Goal: Transaction & Acquisition: Purchase product/service

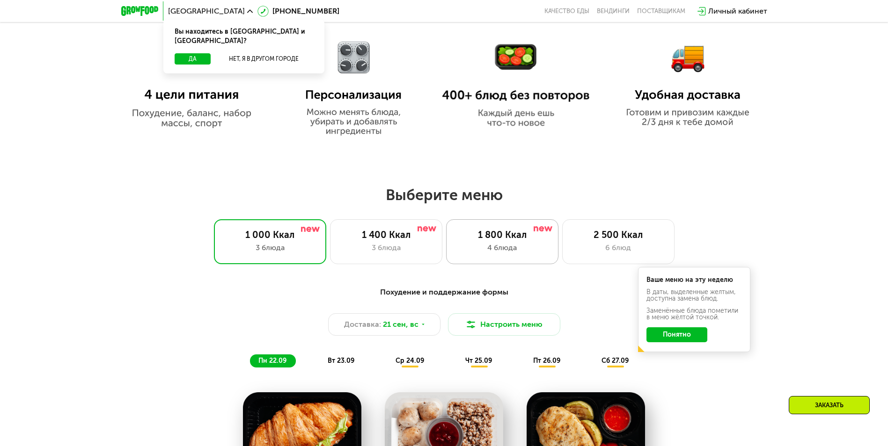
scroll to position [608, 0]
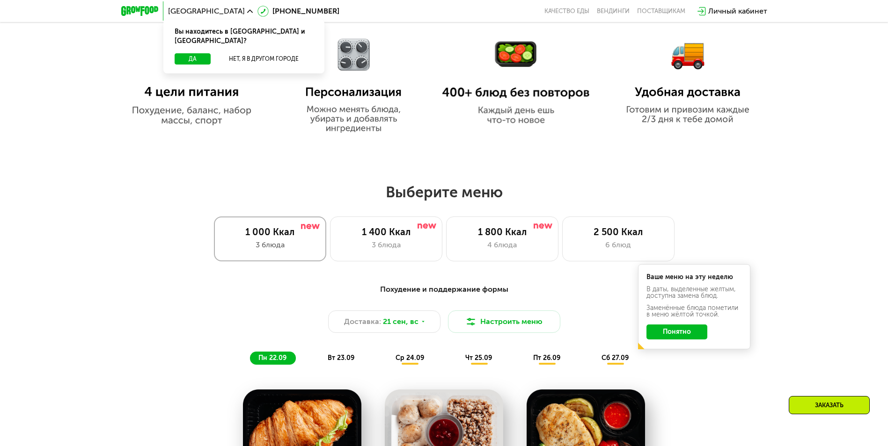
click at [267, 245] on div "3 блюда" at bounding box center [270, 245] width 93 height 11
click at [267, 238] on div "1 000 Ккал" at bounding box center [270, 231] width 93 height 11
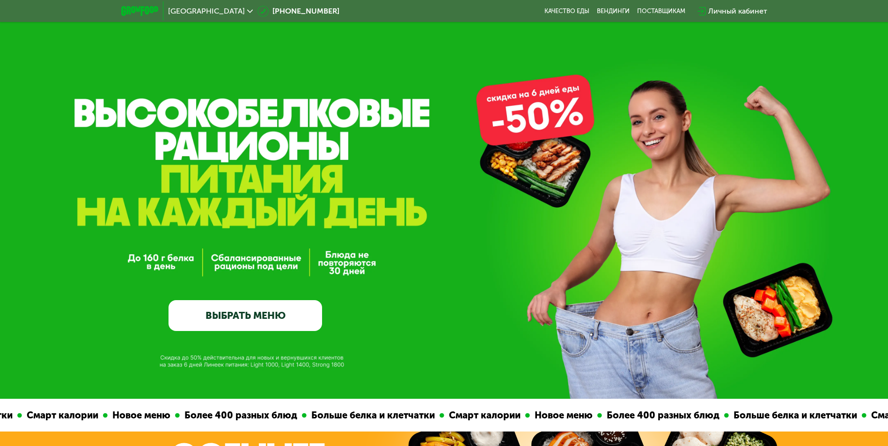
scroll to position [0, 0]
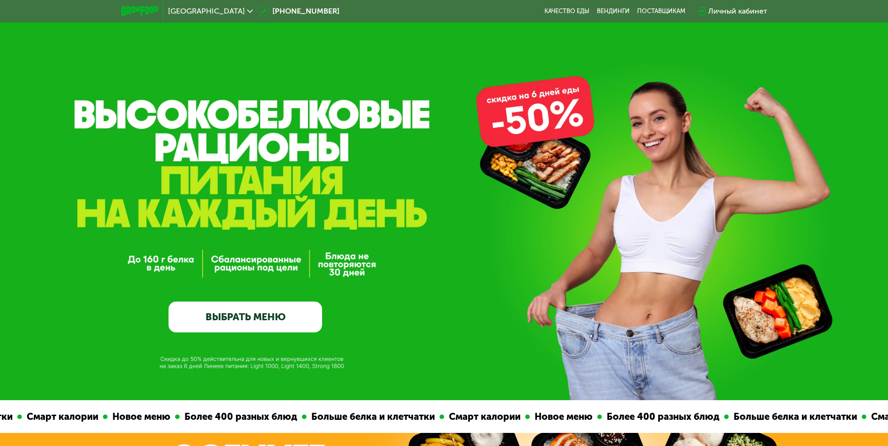
click at [537, 121] on div "GrowFood — доставка правильного питания ВЫБРАТЬ МЕНЮ" at bounding box center [444, 200] width 888 height 401
drag, startPoint x: 278, startPoint y: 315, endPoint x: 304, endPoint y: 311, distance: 26.1
click at [278, 315] on link "ВЫБРАТЬ МЕНЮ" at bounding box center [244, 317] width 153 height 31
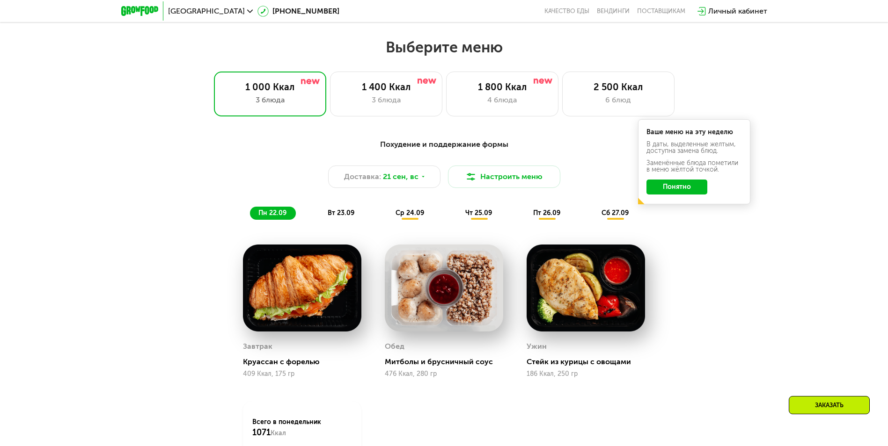
scroll to position [772, 0]
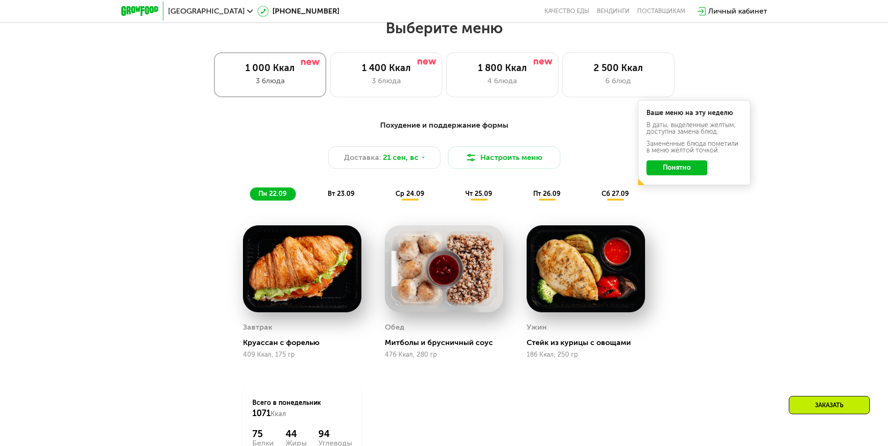
click at [270, 73] on div "1 000 Ккал" at bounding box center [270, 67] width 93 height 11
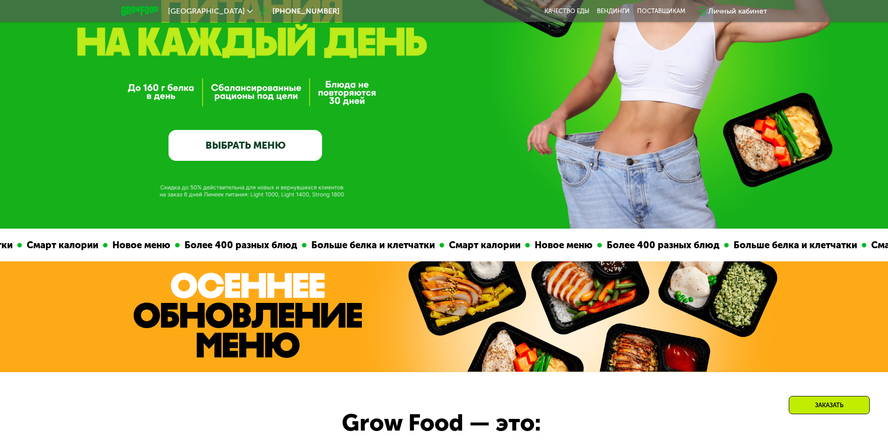
scroll to position [71, 0]
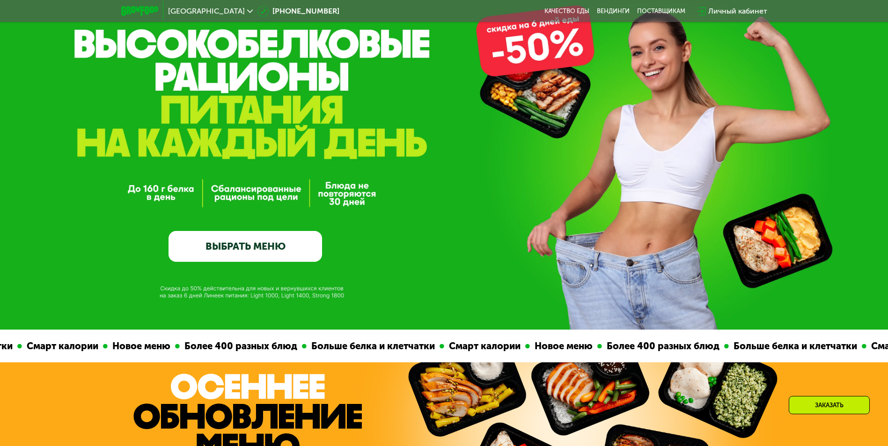
click at [251, 243] on link "ВЫБРАТЬ МЕНЮ" at bounding box center [244, 246] width 153 height 31
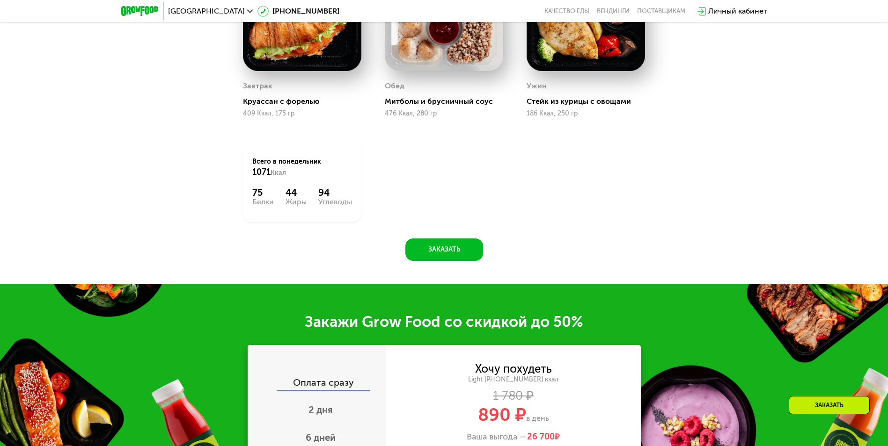
scroll to position [1100, 0]
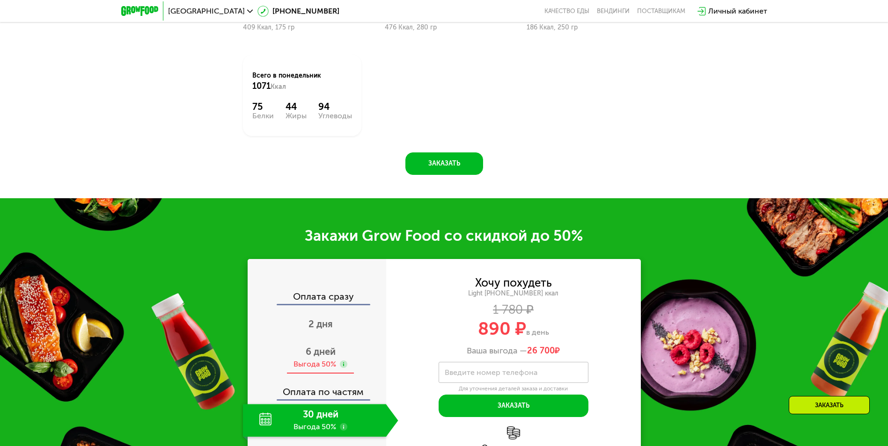
click at [319, 357] on span "6 дней" at bounding box center [321, 351] width 30 height 11
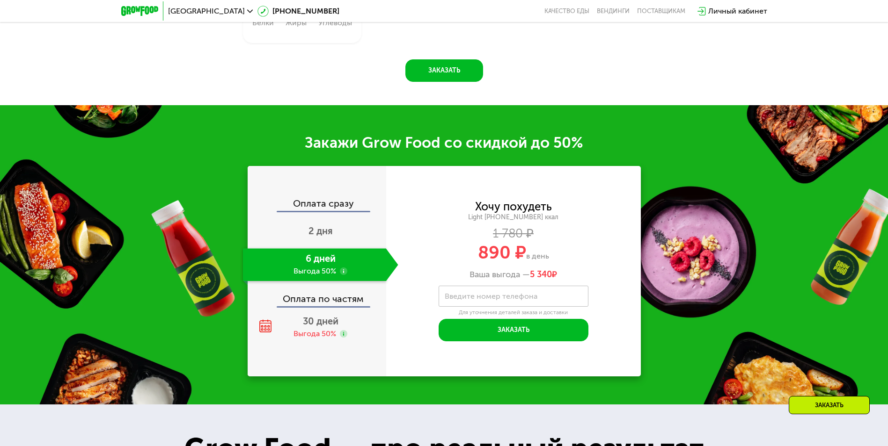
scroll to position [1194, 0]
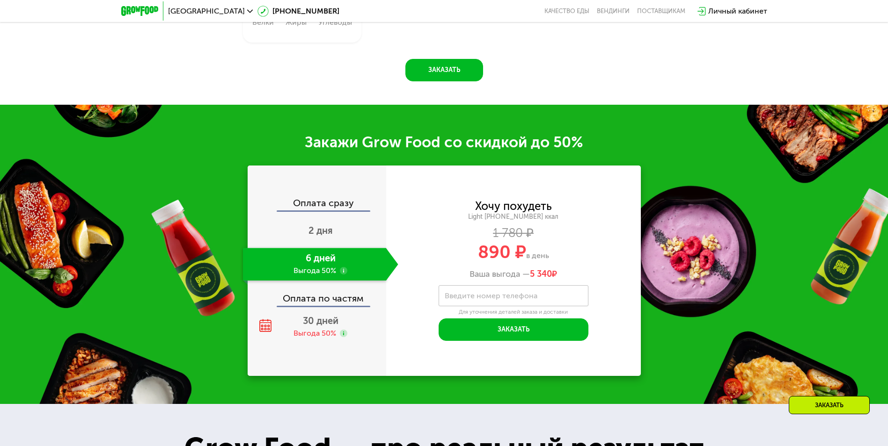
click at [473, 299] on label "Введите номер телефона" at bounding box center [490, 295] width 93 height 5
click at [473, 303] on input "Введите номер телефона" at bounding box center [513, 295] width 150 height 21
type input "**********"
click at [330, 301] on div "Оплата по частям" at bounding box center [317, 295] width 138 height 22
click at [296, 305] on div "Оплата по частям" at bounding box center [317, 295] width 138 height 22
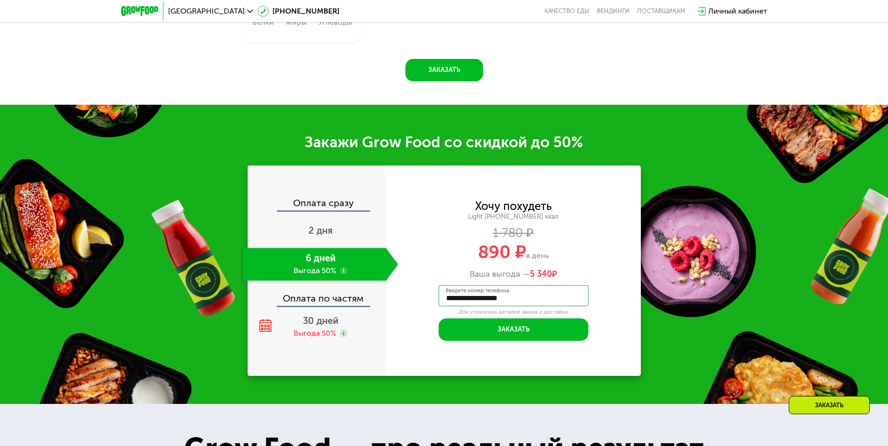
click at [349, 303] on div "Оплата по частям" at bounding box center [317, 295] width 138 height 22
click at [518, 335] on button "Заказать" at bounding box center [513, 330] width 150 height 22
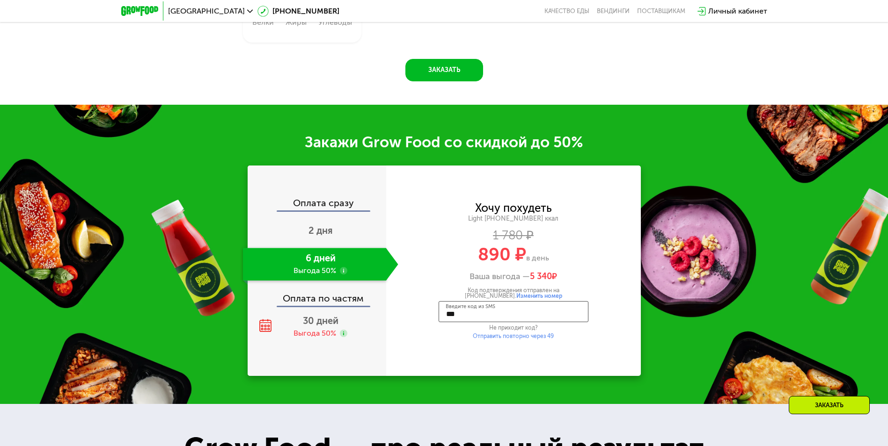
type input "****"
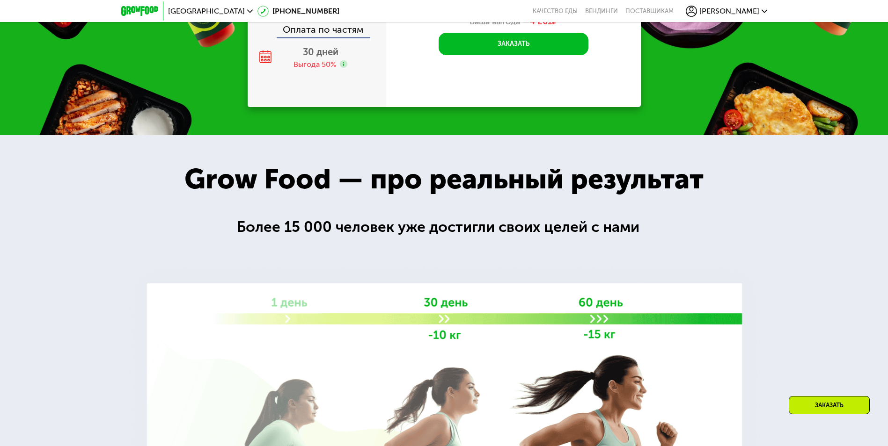
scroll to position [1066, 0]
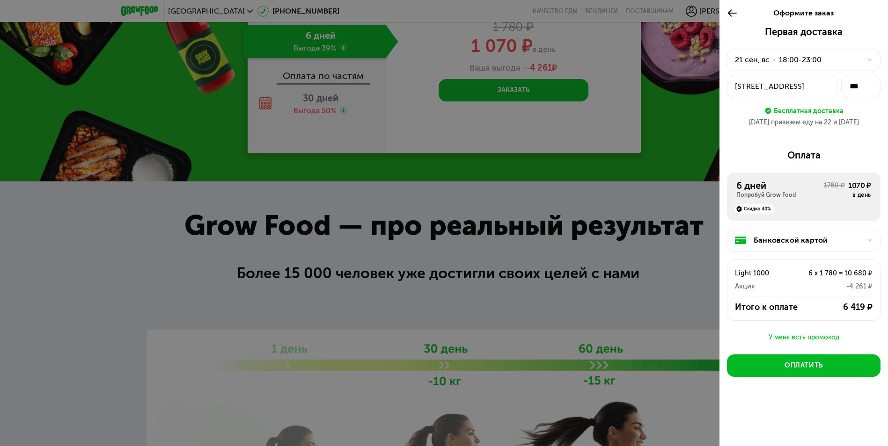
scroll to position [1253, 0]
